Goal: Ask a question

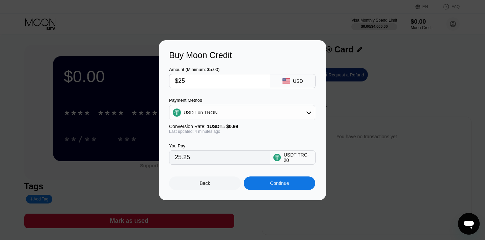
click at [264, 187] on div "Continue" at bounding box center [280, 183] width 72 height 14
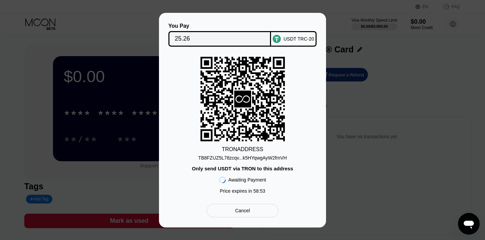
click at [246, 158] on div "TB8FZUZ5L78zcqv...k5HYqwgAyW2fmVH" at bounding box center [242, 157] width 89 height 5
click at [207, 158] on div "TB8FZUZ5L78zcqv...k5HYqwgAyW2fmVH" at bounding box center [242, 157] width 89 height 5
click at [119, 30] on div "You Pay 25.26 USDT TRC-20 TRON ADDRESS TB8FZUZ5L78zcqv...k5HYqwgAyW2fmVH Only s…" at bounding box center [242, 120] width 485 height 214
click at [121, 40] on div "You Pay 25.26 USDT TRC-20 TRON ADDRESS TB8FZUZ5L78zcqv...k5HYqwgAyW2fmVH Only s…" at bounding box center [242, 120] width 485 height 214
click at [121, 41] on div "You Pay 25.26 USDT TRC-20 TRON ADDRESS TB8FZUZ5L78zcqv...k5HYqwgAyW2fmVH Only s…" at bounding box center [242, 120] width 485 height 214
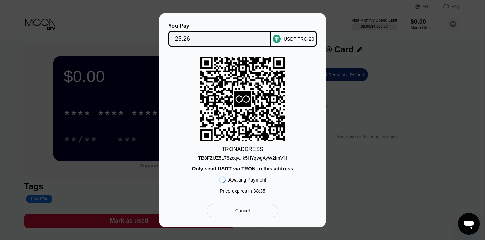
click at [228, 157] on div "TB8FZUZ5L78zcqv...k5HYqwgAyW2fmVH" at bounding box center [242, 157] width 89 height 5
click at [218, 158] on div "TB8FZUZ5L78zcqv...k5HYqwgAyW2fmVH" at bounding box center [242, 157] width 89 height 5
click at [112, 54] on div "You Pay 25.26 USDT TRC-20 TRON ADDRESS TB8FZUZ5L78zcqv...k5HYqwgAyW2fmVH Only s…" at bounding box center [242, 120] width 485 height 214
click at [118, 33] on div "You Pay 25.26 USDT TRC-20 TRON ADDRESS TB8FZUZ5L78zcqv...k5HYqwgAyW2fmVH Only s…" at bounding box center [242, 120] width 485 height 214
click at [205, 156] on div "TB8FZUZ5L78zcqv...k5HYqwgAyW2fmVH" at bounding box center [242, 157] width 89 height 5
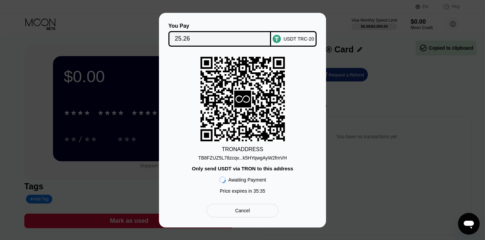
click at [130, 30] on div "You Pay 25.26 USDT TRC-20 TRON ADDRESS TB8FZUZ5L78zcqv...k5HYqwgAyW2fmVH Only s…" at bounding box center [242, 120] width 485 height 214
click at [471, 225] on icon "Open messaging window" at bounding box center [469, 225] width 10 height 8
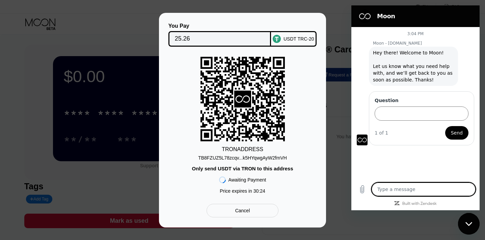
click at [400, 190] on textarea at bounding box center [424, 189] width 104 height 14
type textarea "h"
type textarea "x"
type textarea "hi"
type textarea "x"
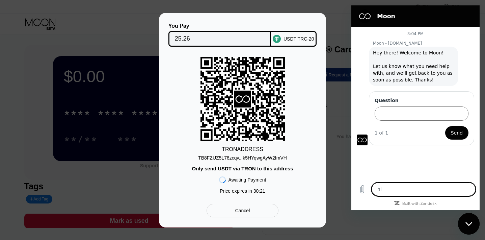
type textarea "hi"
type textarea "x"
type textarea "hi i"
type textarea "x"
type textarea "hi i"
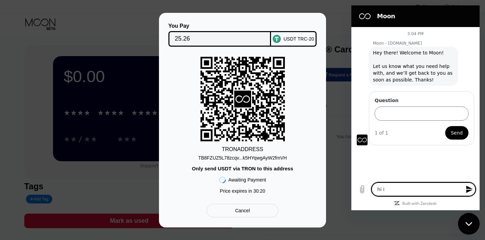
type textarea "x"
type textarea "hi i s"
type textarea "x"
type textarea "hi i se"
type textarea "x"
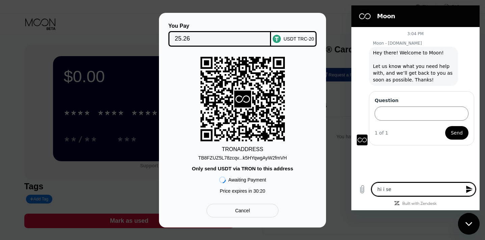
type textarea "hi i sen"
type textarea "x"
type textarea "hi i sen"
type textarea "x"
type textarea "hi i sen t"
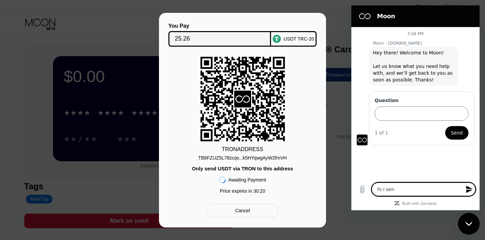
type textarea "x"
type textarea "hi i sen"
type textarea "x"
type textarea "hi i sen"
type textarea "x"
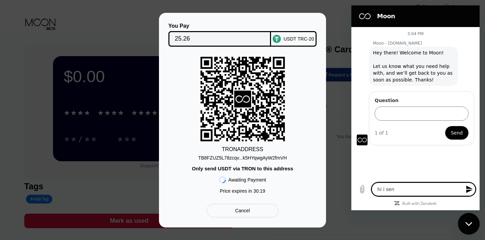
type textarea "hi i sent"
type textarea "x"
type textarea "hi i sent"
type textarea "x"
type textarea "hi i sent u"
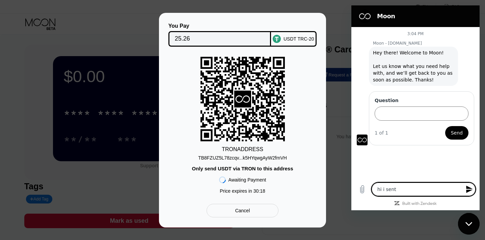
type textarea "x"
type textarea "hi i sent us"
type textarea "x"
type textarea "hi i sent usd"
type textarea "x"
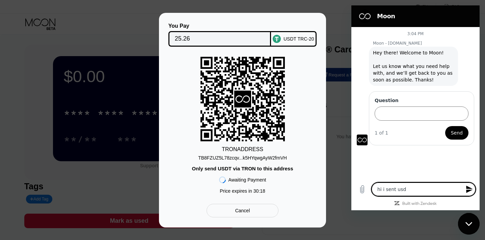
type textarea "hi i sent usdt"
type textarea "x"
type textarea "hi i sent usdt"
type textarea "x"
click at [397, 191] on textarea at bounding box center [424, 189] width 104 height 14
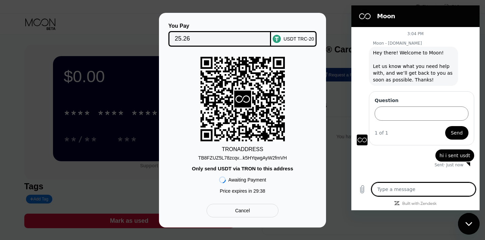
type textarea "x"
type textarea "h"
type textarea "x"
type textarea "he"
type textarea "x"
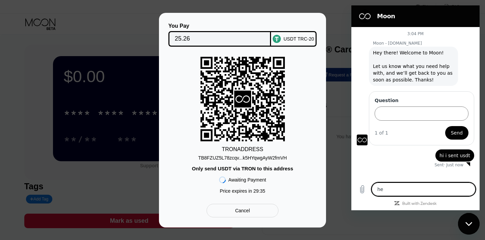
type textarea "her"
type textarea "x"
type textarea "here"
type textarea "x"
type textarea "here"
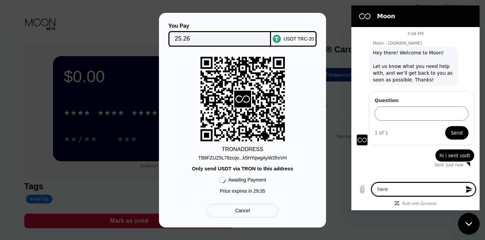
type textarea "x"
type textarea "here i"
type textarea "x"
type textarea "here is"
type textarea "x"
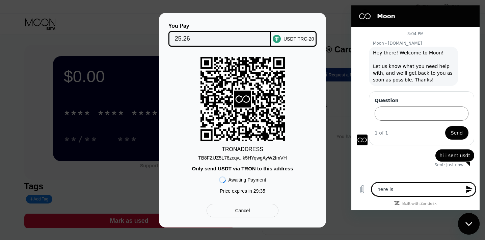
type textarea "here is h"
type textarea "x"
type textarea "here is ha"
type textarea "x"
type textarea "here is has"
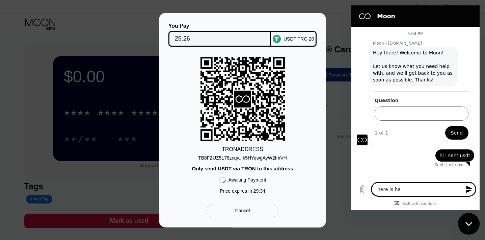
type textarea "x"
type textarea "here is hash"
type textarea "x"
type textarea "here is hash"
type textarea "x"
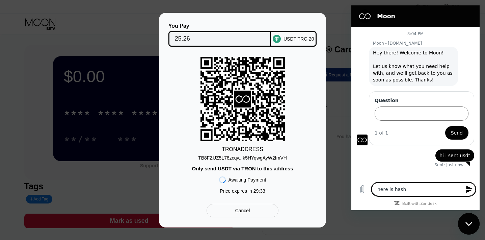
type textarea "here is hash a"
type textarea "x"
type textarea "here is hash ad"
type textarea "x"
type textarea "here is hash add"
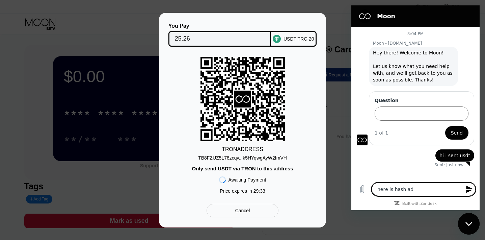
type textarea "x"
type textarea "here is hash addr"
type textarea "x"
type textarea "here is hash addre"
type textarea "x"
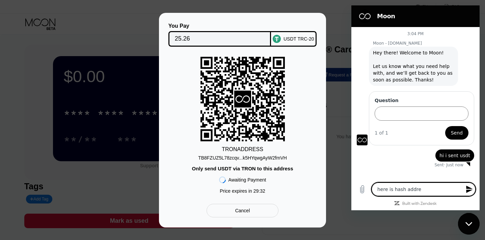
type textarea "here is hash addres"
type textarea "x"
type textarea "here is hash address"
type textarea "x"
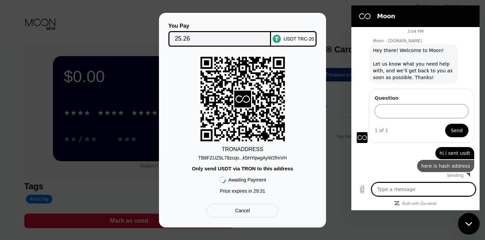
type textarea "x"
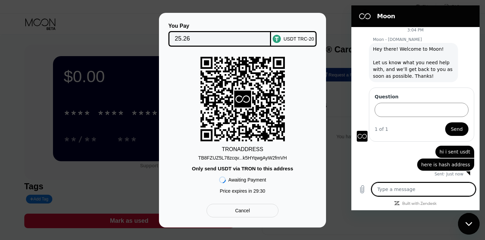
paste textarea "a801e2031ee4cb136b0a12a1d56a71efbd3bdcbab4029cc3913e3525ac81519e"
type textarea "a801e2031ee4cb136b0a12a1d56a71efbd3bdcbab4029cc3913e3525ac81519e"
type textarea "x"
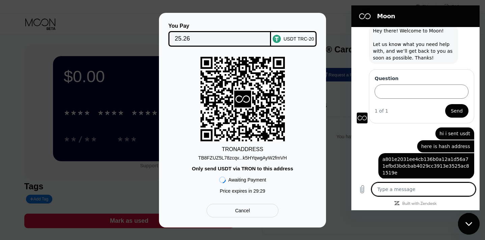
scroll to position [23, 0]
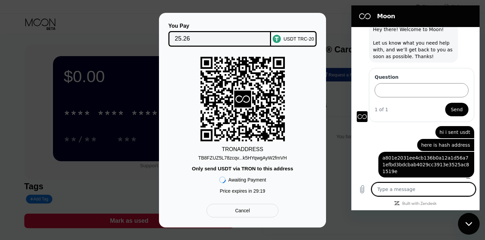
type textarea "x"
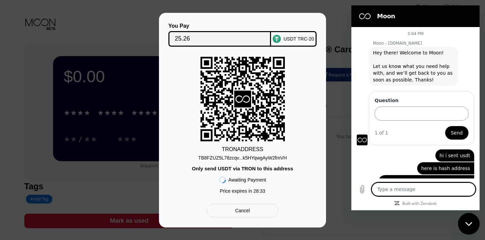
click at [383, 116] on input "Question" at bounding box center [422, 113] width 94 height 14
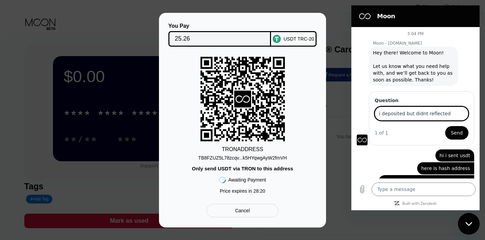
type input "i deposited but didnt reflected"
click at [446, 126] on button "Send" at bounding box center [457, 133] width 23 height 14
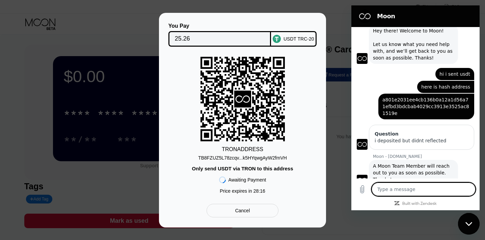
scroll to position [23, 0]
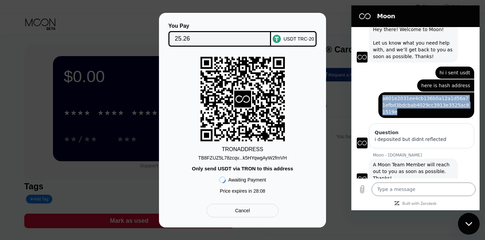
drag, startPoint x: 384, startPoint y: 99, endPoint x: 475, endPoint y: 105, distance: 91.4
click at [475, 105] on div "3:04 PM Moon - paywithmoon.com Moon - paywithmoon.com says: Hey there! Welcome …" at bounding box center [416, 102] width 128 height 151
copy span "a801e2031ee4cb136b0a12a1d56a71efbd3bdcbab4029cc3913e3525ac81519e"
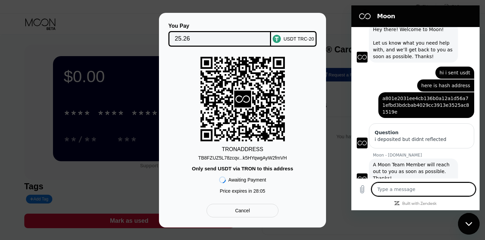
click at [399, 191] on textarea at bounding box center [424, 189] width 104 height 14
type textarea "x"
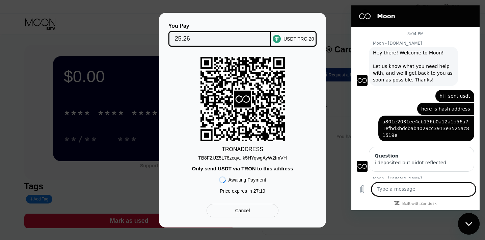
scroll to position [23, 0]
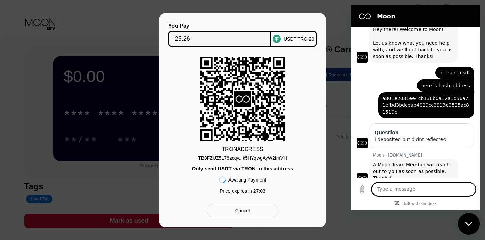
click at [212, 158] on div "TB8FZUZ5L78zcqv...k5HYqwgAyW2fmVH" at bounding box center [242, 157] width 89 height 5
click at [217, 156] on div "TB8FZUZ5L78zcqv...k5HYqwgAyW2fmVH" at bounding box center [242, 157] width 89 height 5
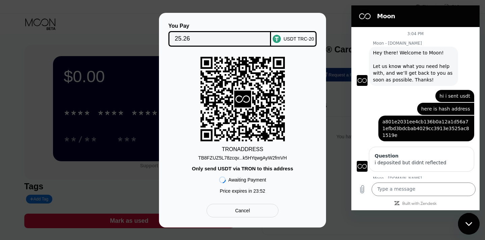
scroll to position [23, 0]
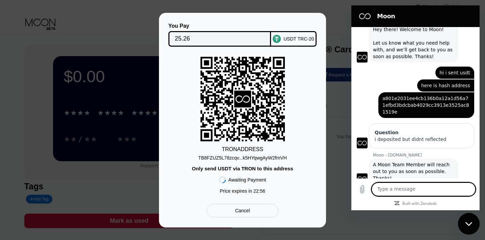
click at [403, 191] on textarea at bounding box center [424, 189] width 104 height 14
type textarea "hello"
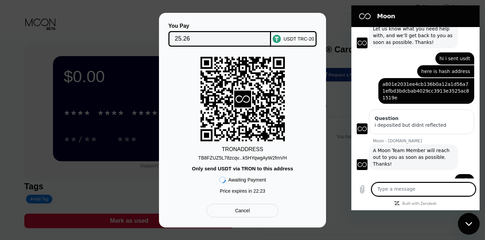
scroll to position [40, 0]
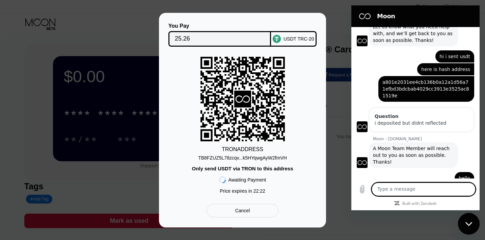
click at [397, 188] on textarea at bounding box center [424, 189] width 104 height 14
type textarea "anyone here"
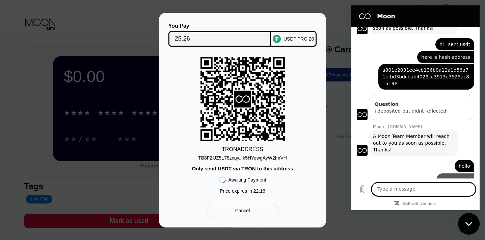
type textarea "?"
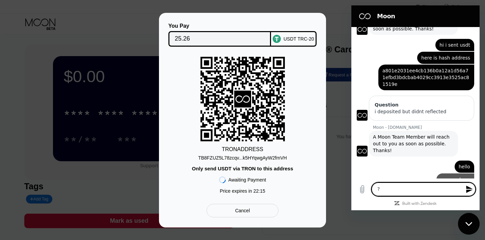
scroll to position [52, 0]
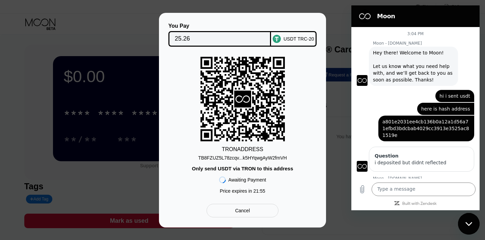
scroll to position [52, 0]
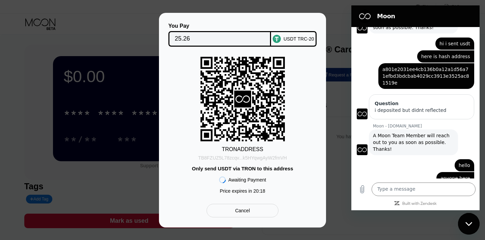
click at [243, 158] on div "TB8FZUZ5L78zcqv...k5HYqwgAyW2fmVH" at bounding box center [242, 157] width 89 height 5
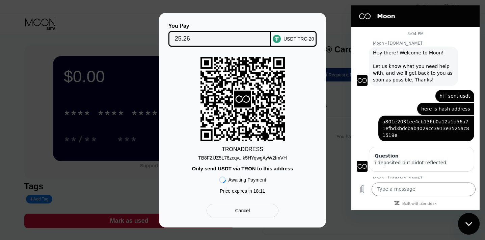
scroll to position [52, 0]
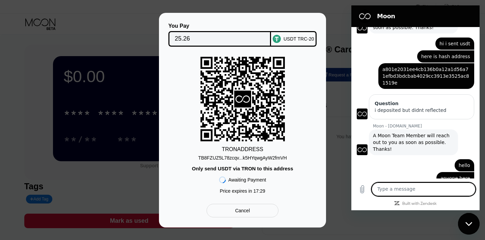
click at [398, 191] on textarea at bounding box center [424, 189] width 104 height 14
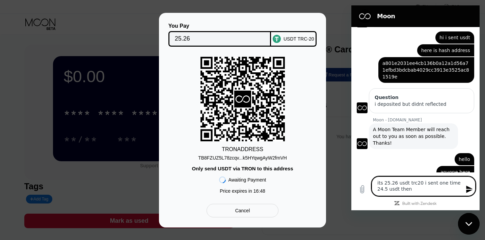
paste textarea "7.99990024 USDT tr"
type textarea "its 25.26 usdt trc20 i sent one time 24.5 usdt then 7.99990024 USDT tr"
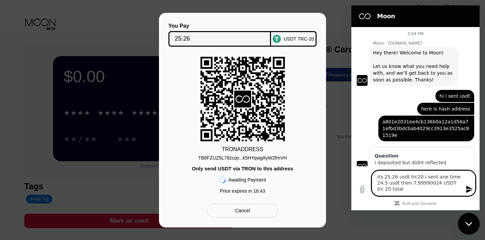
scroll to position [58, 0]
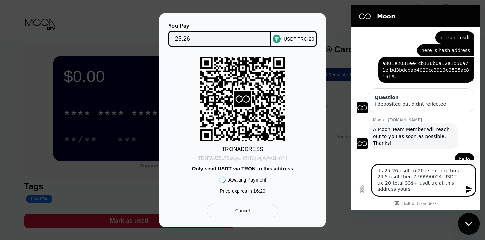
click at [261, 158] on div "TB8FZUZ5L78zcqv...k5HYqwgAyW2fmVH" at bounding box center [242, 157] width 89 height 5
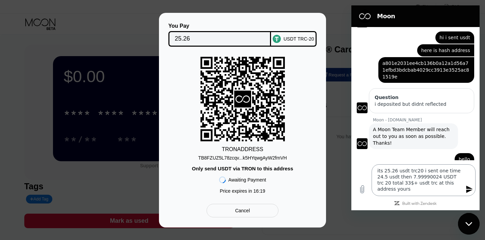
click at [432, 190] on textarea "its 25.26 usdt trc20 i sent one time 24.5 usdt then 7.99990024 USDT trc 20 tota…" at bounding box center [424, 180] width 104 height 32
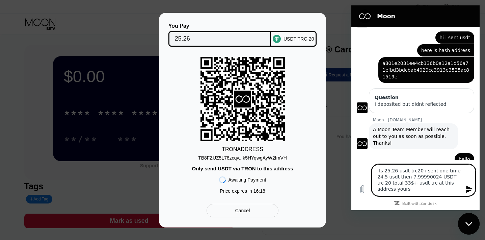
paste textarea "TB8FZUZ5L78zcqv6AXik5HYqwgAyW2fmVH"
type textarea "its 25.26 usdt trc20 i sent one time 24.5 usdt then 7.99990024 USDT trc 20 tota…"
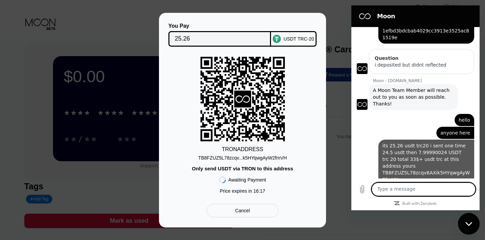
scroll to position [99, 0]
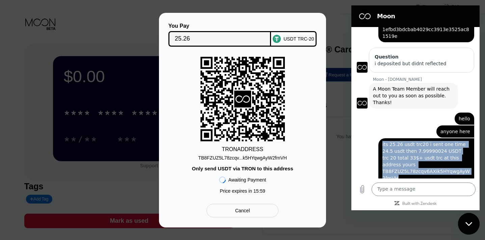
drag, startPoint x: 383, startPoint y: 130, endPoint x: 398, endPoint y: 165, distance: 38.0
click at [398, 165] on div "says: its 25.26 usdt trc20 i sent one time 24.5 usdt then 7.99990024 USDT trc 2…" at bounding box center [427, 161] width 96 height 46
copy span "its 25.26 usdt trc20 i sent one time 24.5 usdt then 7.99990024 USDT trc 20 tota…"
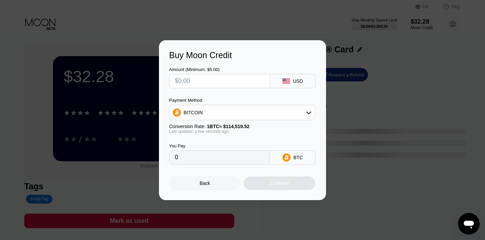
click at [200, 183] on div "Back" at bounding box center [205, 182] width 10 height 5
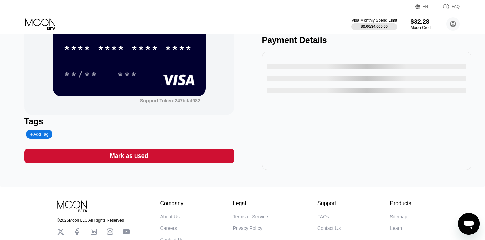
scroll to position [22, 0]
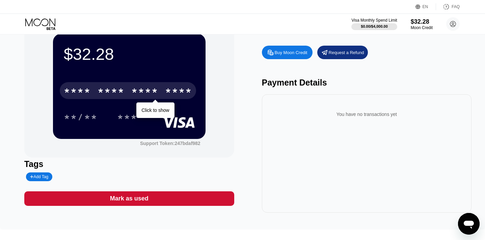
click at [107, 91] on div "* * * *" at bounding box center [111, 91] width 27 height 11
click at [144, 92] on div "* * * *" at bounding box center [144, 91] width 27 height 11
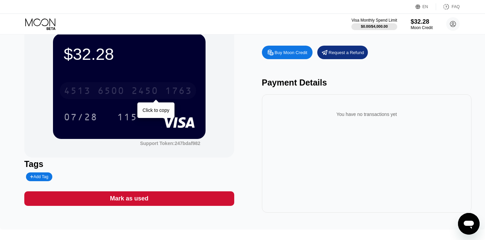
click at [120, 91] on div "6500" at bounding box center [111, 91] width 27 height 11
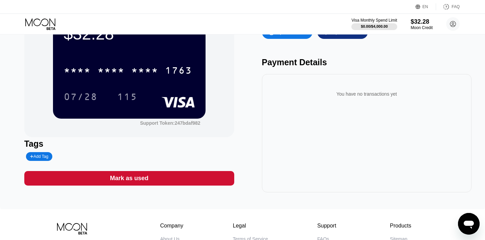
scroll to position [0, 0]
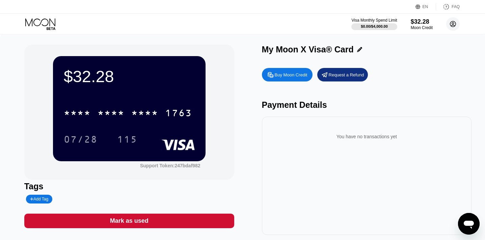
click at [454, 22] on circle at bounding box center [454, 24] width 14 height 14
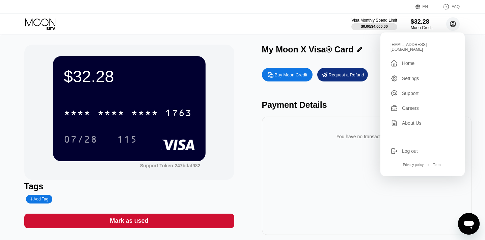
click at [454, 22] on circle at bounding box center [454, 24] width 14 height 14
